Goal: Task Accomplishment & Management: Manage account settings

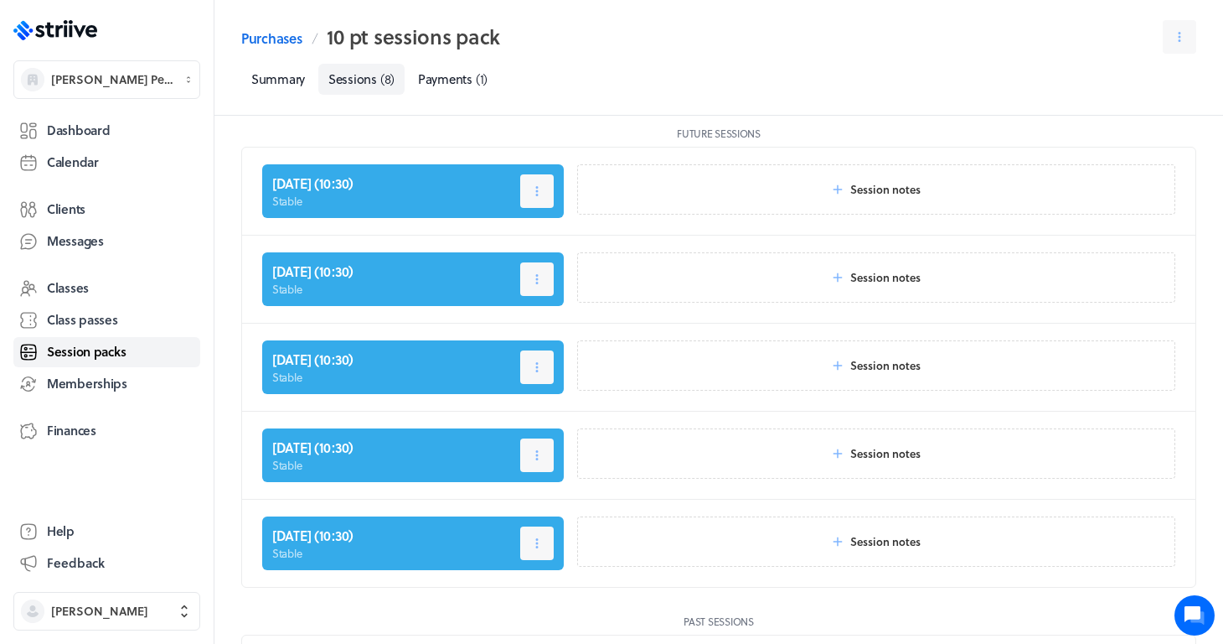
click at [86, 358] on span "Session packs" at bounding box center [86, 352] width 79 height 18
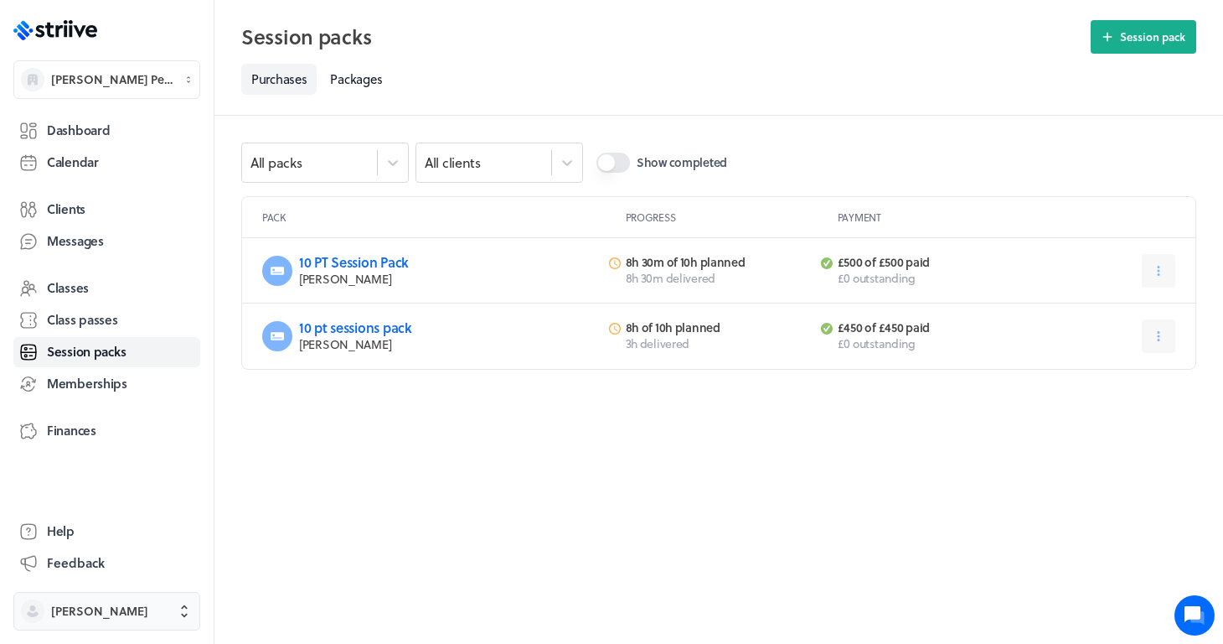
click at [82, 605] on span "[PERSON_NAME]" at bounding box center [99, 611] width 97 height 17
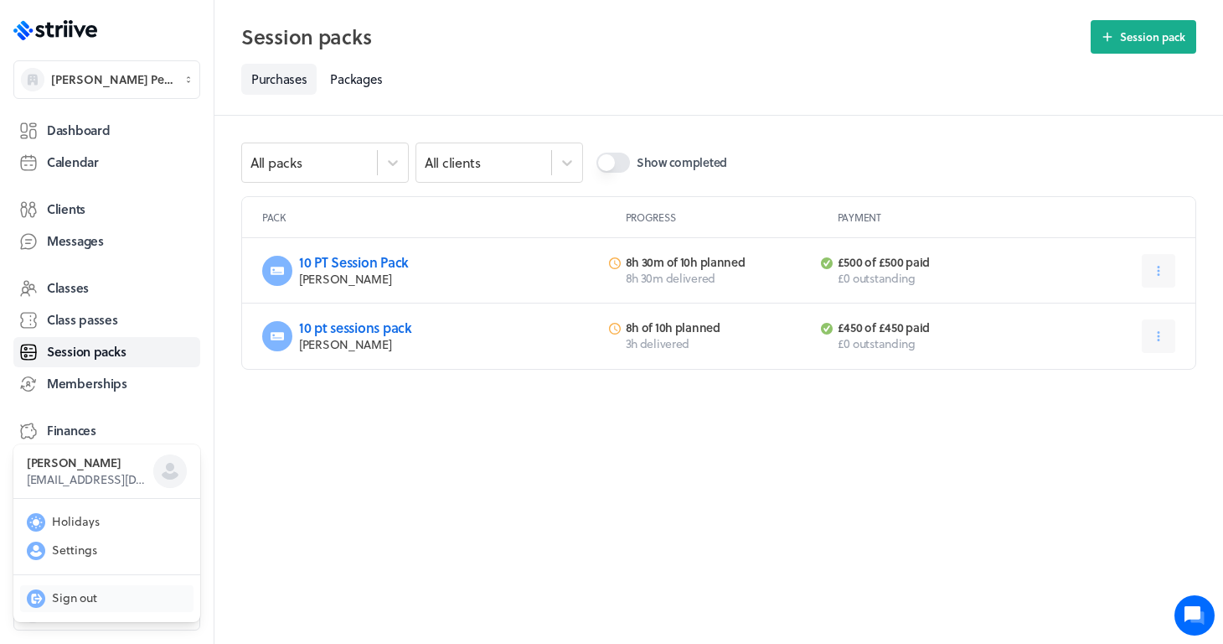
click at [80, 600] on span "Sign out" at bounding box center [74, 597] width 45 height 17
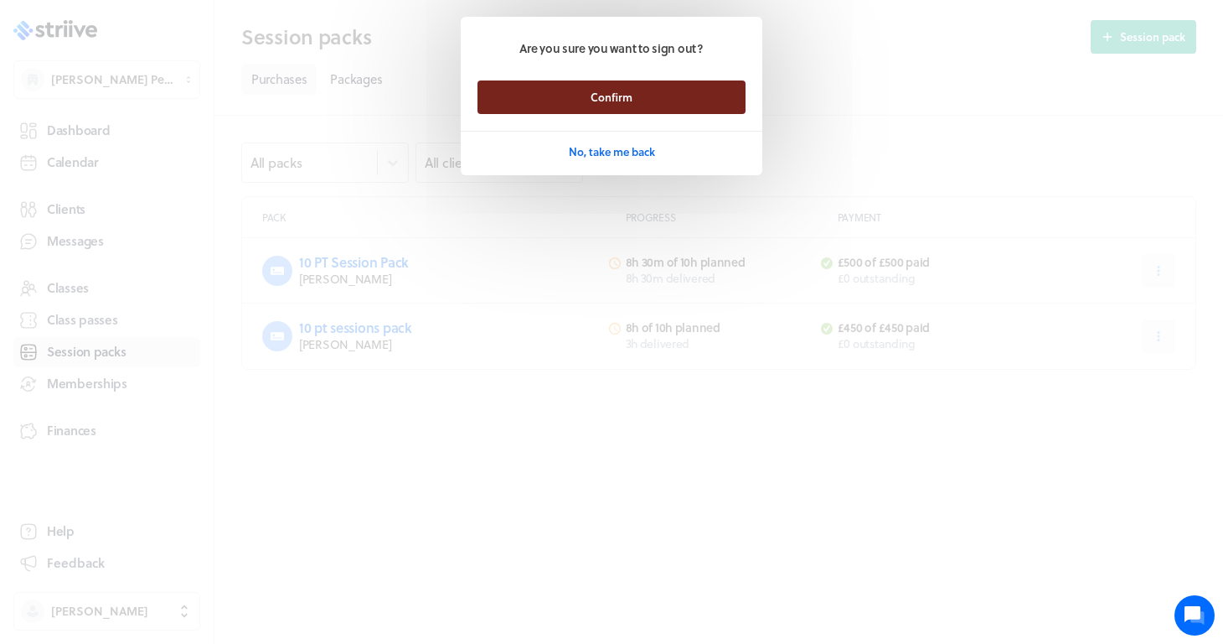
click at [688, 92] on button "Confirm" at bounding box center [612, 97] width 268 height 34
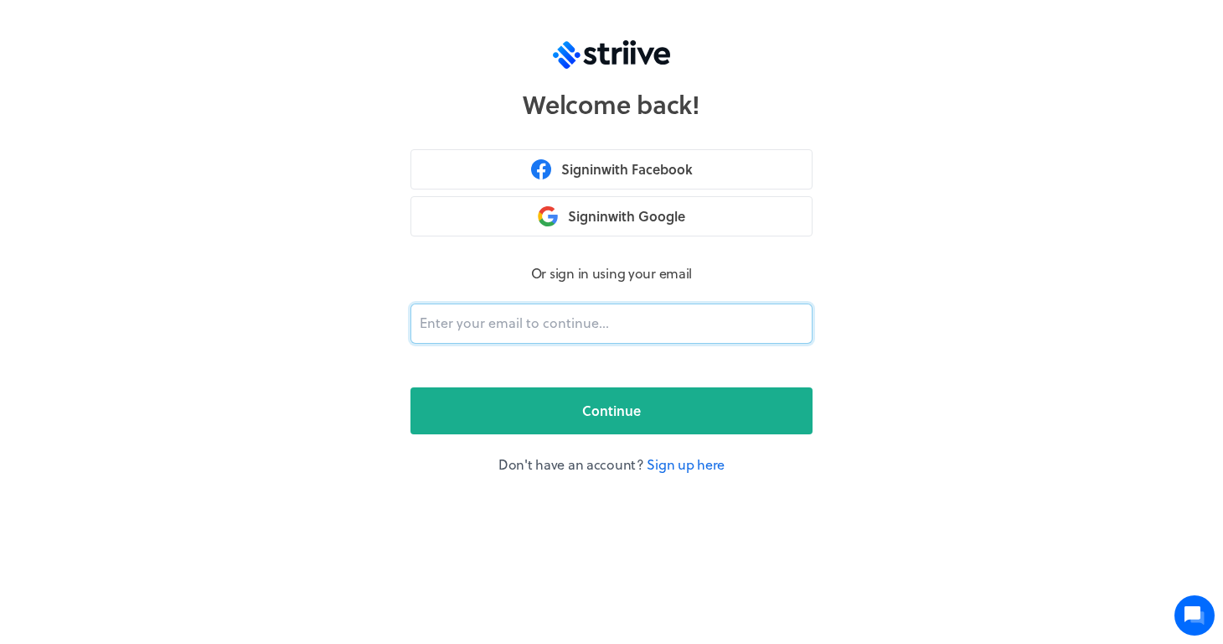
click at [530, 343] on input "email" at bounding box center [612, 323] width 402 height 40
click at [528, 380] on form "Or sign in using your email hel Continue Don't have an account? Sign up here" at bounding box center [612, 368] width 402 height 211
click at [509, 330] on input "hel" at bounding box center [612, 323] width 402 height 40
type input "hell"
type input "hello@stable.fit"
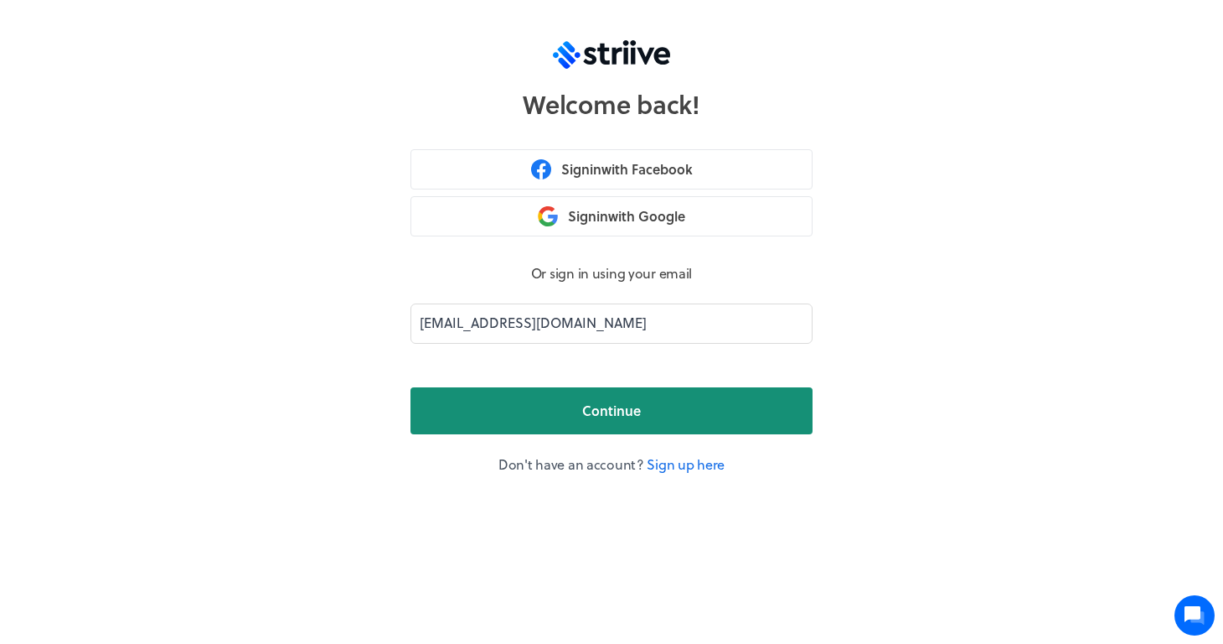
click at [541, 410] on button "Continue" at bounding box center [612, 410] width 402 height 47
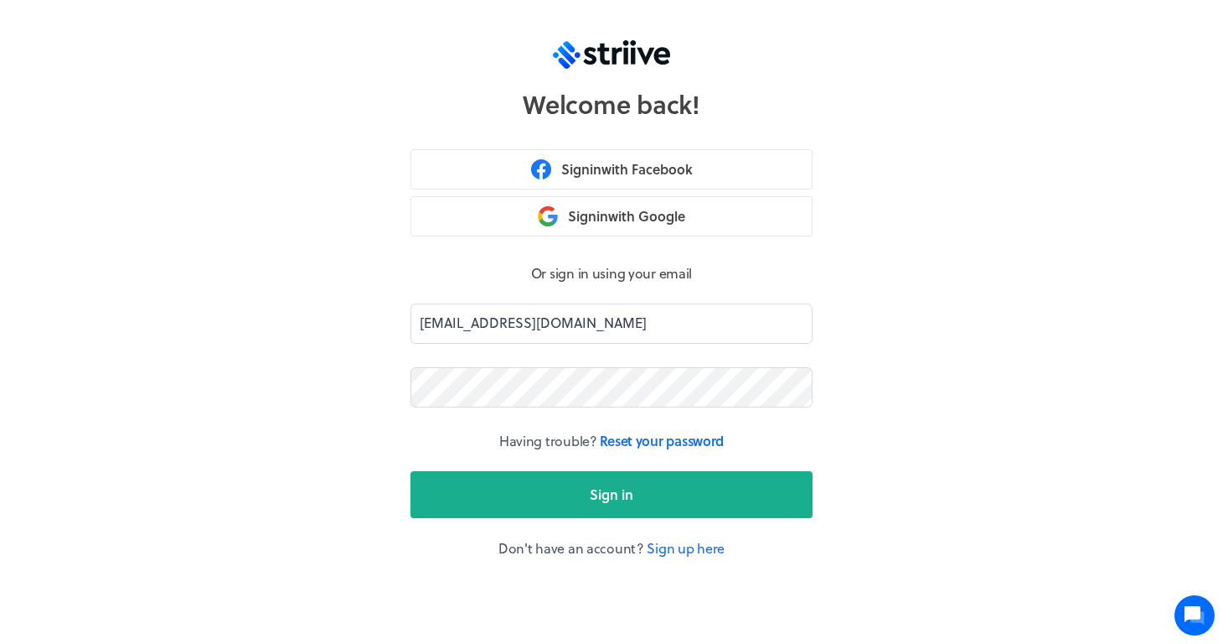
click at [612, 494] on button "Sign in" at bounding box center [612, 494] width 402 height 47
